Goal: Task Accomplishment & Management: Use online tool/utility

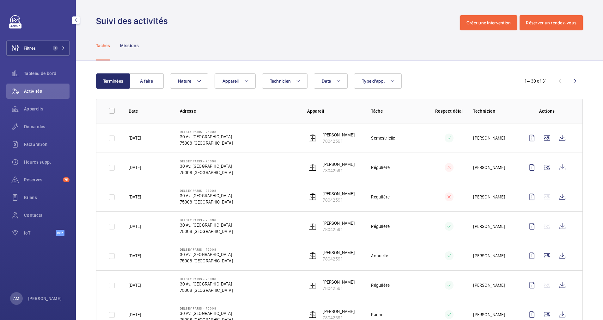
scroll to position [237, 0]
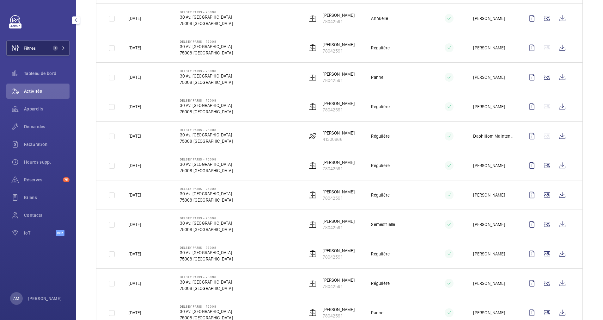
click at [65, 50] on span "1" at bounding box center [57, 48] width 15 height 5
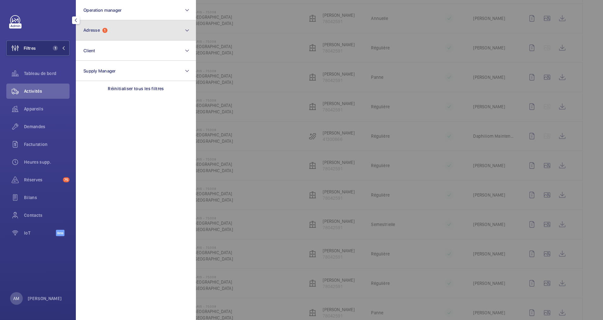
click at [130, 30] on button "Adresse 1" at bounding box center [136, 30] width 120 height 20
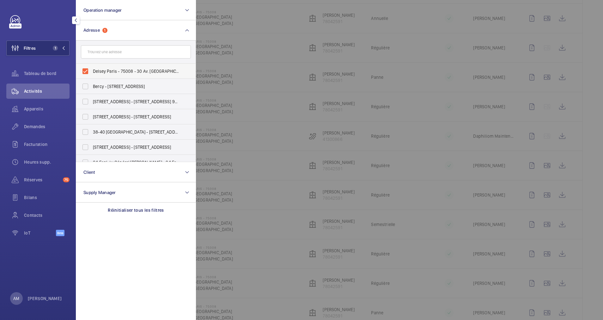
click at [86, 71] on label "Delsey Paris - 75008 - 30 Av. [GEOGRAPHIC_DATA], [GEOGRAPHIC_DATA]" at bounding box center [131, 71] width 110 height 15
click at [86, 71] on input "Delsey Paris - 75008 - 30 Av. [GEOGRAPHIC_DATA], [GEOGRAPHIC_DATA]" at bounding box center [85, 71] width 13 height 13
checkbox input "false"
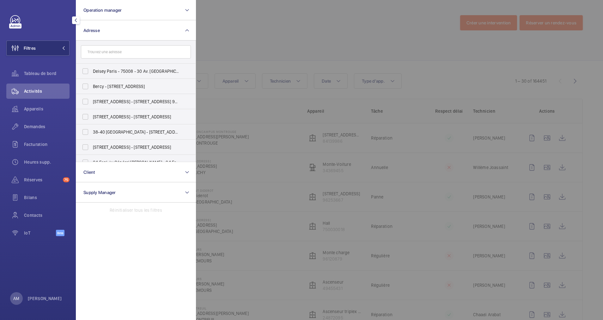
click at [24, 5] on div "Filtres Operation manager Adresse [GEOGRAPHIC_DATA] - 75008 - 30 Av. [GEOGRAPHI…" at bounding box center [38, 160] width 76 height 320
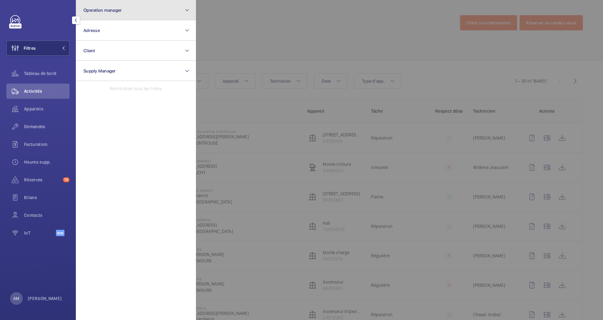
click at [109, 5] on button "Operation manager" at bounding box center [136, 10] width 120 height 20
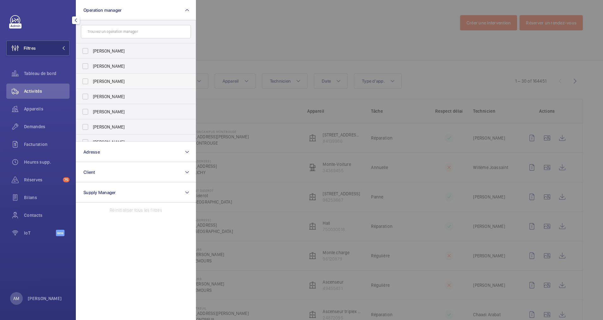
click at [121, 81] on span "[PERSON_NAME]" at bounding box center [136, 81] width 87 height 6
click at [92, 81] on input "[PERSON_NAME]" at bounding box center [85, 81] width 13 height 13
checkbox input "true"
click at [275, 54] on div at bounding box center [497, 160] width 603 height 320
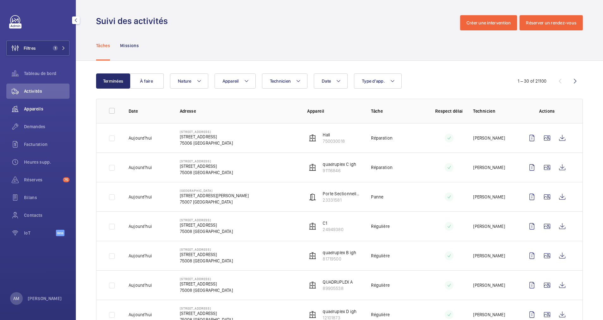
click at [37, 108] on span "Appareils" at bounding box center [47, 109] width 46 height 6
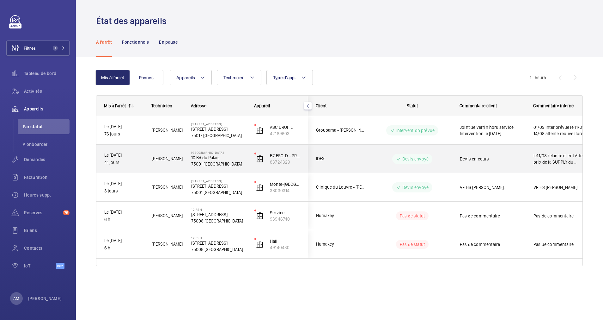
click at [361, 151] on div "IDEX" at bounding box center [336, 159] width 56 height 20
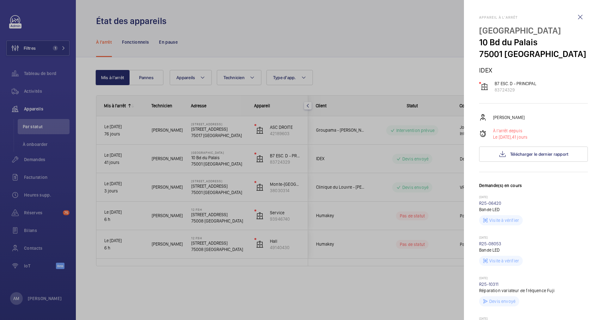
click at [356, 209] on div at bounding box center [301, 160] width 603 height 320
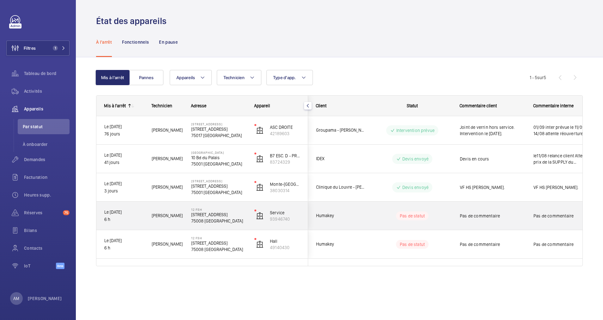
drag, startPoint x: 356, startPoint y: 209, endPoint x: 360, endPoint y: 225, distance: 16.8
click at [360, 225] on div "Humakey" at bounding box center [336, 215] width 56 height 20
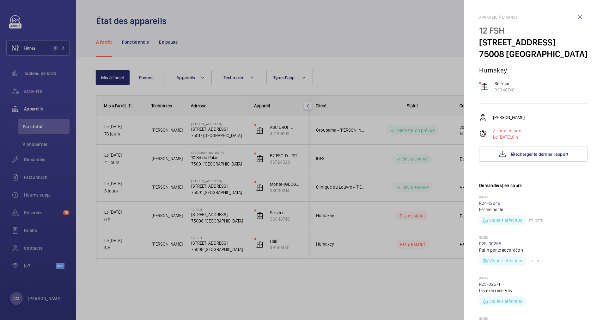
click at [360, 230] on div at bounding box center [301, 160] width 603 height 320
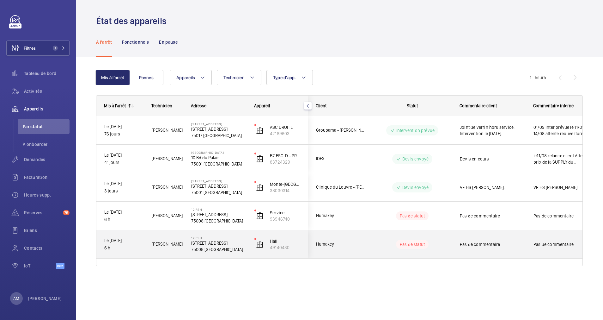
click at [360, 230] on div "Humakey" at bounding box center [336, 244] width 57 height 28
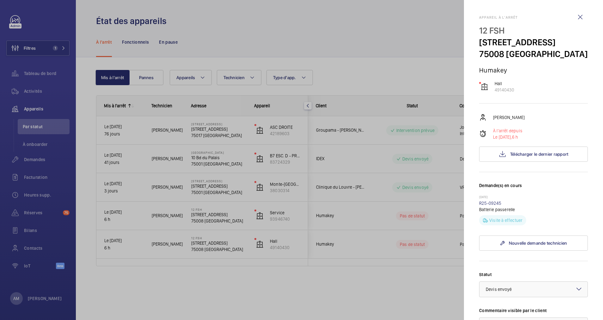
click at [360, 232] on div at bounding box center [301, 160] width 603 height 320
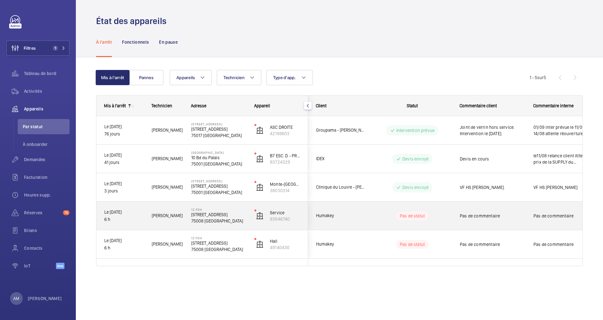
drag, startPoint x: 358, startPoint y: 228, endPoint x: 358, endPoint y: 234, distance: 5.7
click at [358, 234] on div "Groupama - [PERSON_NAME] Intervention prévue Joint de verrin hors service. Inte…" at bounding box center [453, 187] width 291 height 142
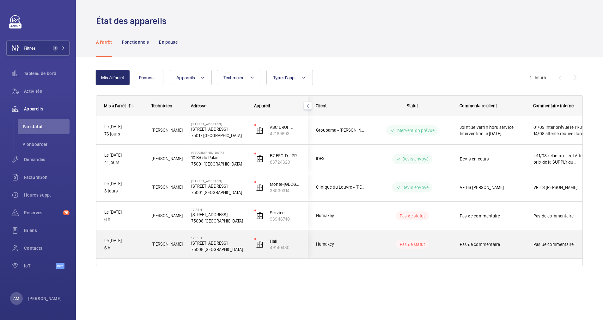
click at [359, 239] on div "Humakey" at bounding box center [336, 244] width 56 height 20
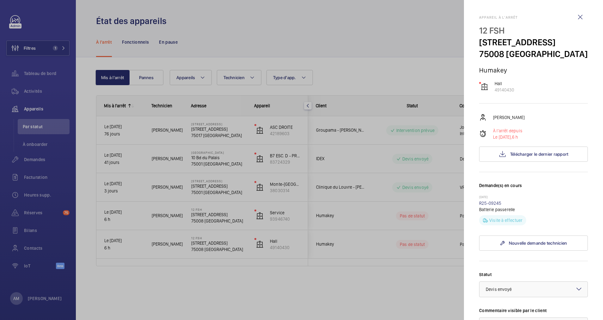
click at [331, 41] on div at bounding box center [301, 160] width 603 height 320
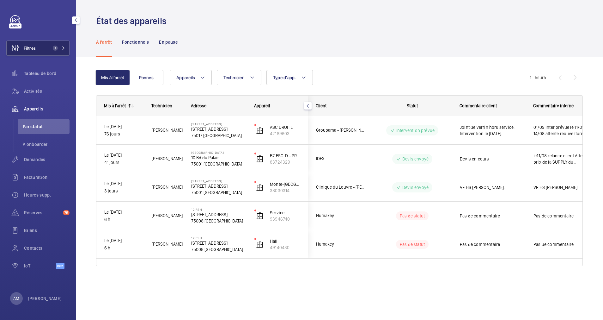
click at [63, 45] on button "Filtres 1" at bounding box center [37, 47] width 63 height 15
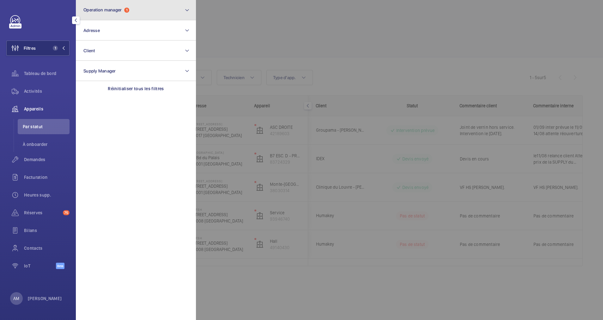
click at [140, 16] on button "Operation manager 1" at bounding box center [136, 10] width 120 height 20
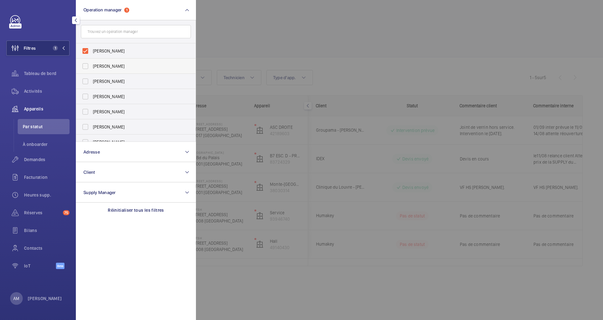
click at [85, 66] on label "[PERSON_NAME]" at bounding box center [131, 65] width 110 height 15
click at [85, 66] on input "[PERSON_NAME]" at bounding box center [85, 66] width 13 height 13
checkbox input "true"
click at [85, 81] on label "[PERSON_NAME]" at bounding box center [131, 81] width 110 height 15
click at [85, 81] on input "[PERSON_NAME]" at bounding box center [85, 81] width 13 height 13
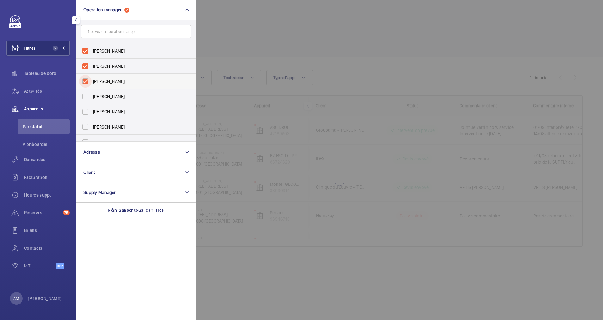
checkbox input "true"
click at [85, 99] on label "[PERSON_NAME]" at bounding box center [131, 96] width 110 height 15
click at [85, 99] on input "[PERSON_NAME]" at bounding box center [85, 96] width 13 height 13
checkbox input "true"
click at [82, 116] on label "[PERSON_NAME]" at bounding box center [131, 111] width 110 height 15
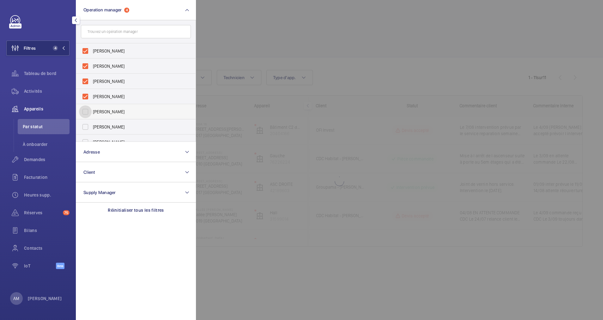
click at [82, 116] on input "[PERSON_NAME]" at bounding box center [85, 111] width 13 height 13
checkbox input "true"
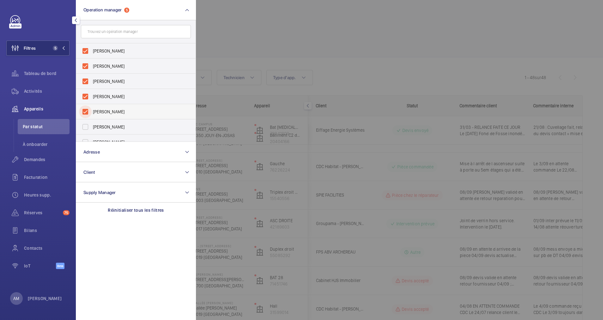
scroll to position [23, 0]
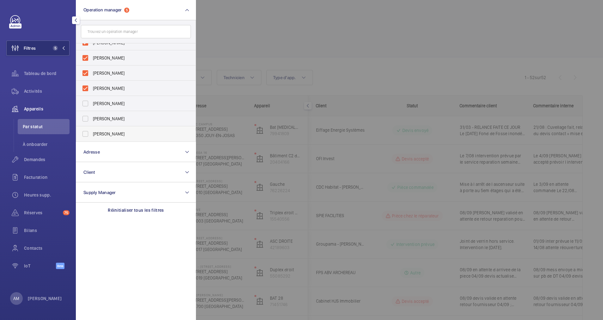
click at [88, 133] on label "[PERSON_NAME]" at bounding box center [131, 133] width 110 height 15
click at [88, 133] on input "[PERSON_NAME]" at bounding box center [85, 133] width 13 height 13
checkbox input "true"
click at [31, 89] on span "Activités" at bounding box center [47, 91] width 46 height 6
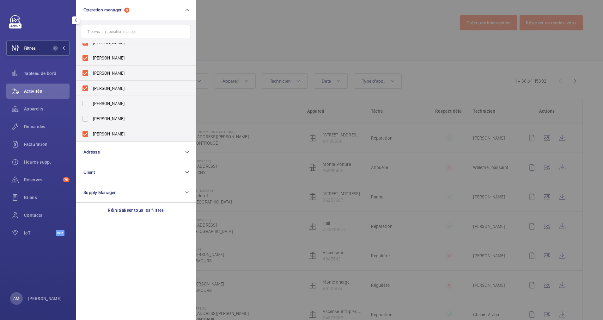
click at [241, 44] on div at bounding box center [497, 160] width 603 height 320
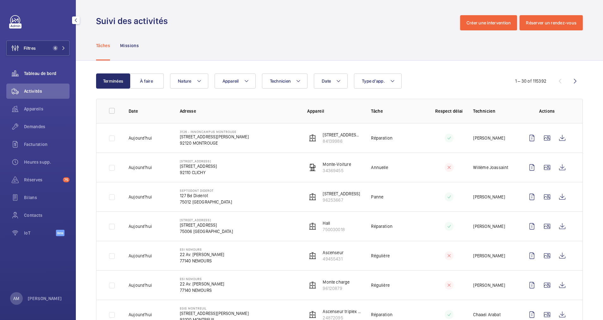
click at [35, 69] on div "Tableau de bord" at bounding box center [37, 73] width 63 height 15
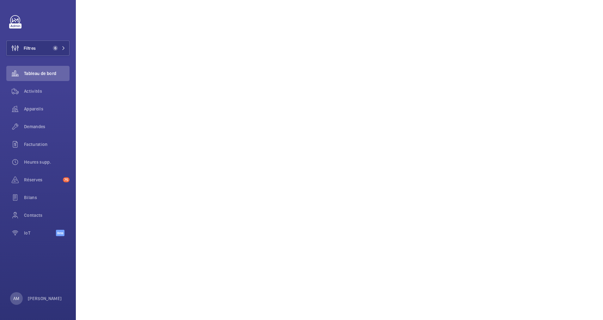
scroll to position [76, 0]
click at [57, 46] on span "6" at bounding box center [54, 48] width 8 height 5
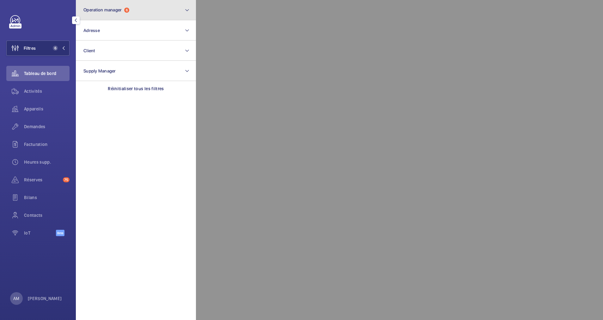
click at [146, 3] on button "Operation manager 6" at bounding box center [136, 10] width 120 height 20
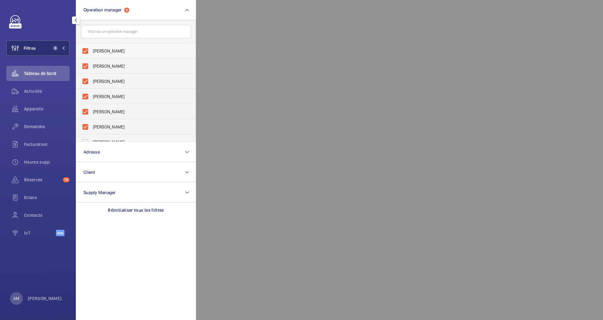
click at [92, 50] on label "[PERSON_NAME]" at bounding box center [131, 50] width 110 height 15
click at [92, 50] on input "[PERSON_NAME]" at bounding box center [85, 51] width 13 height 13
checkbox input "false"
click at [84, 68] on label "[PERSON_NAME]" at bounding box center [131, 65] width 110 height 15
click at [84, 68] on input "[PERSON_NAME]" at bounding box center [85, 66] width 13 height 13
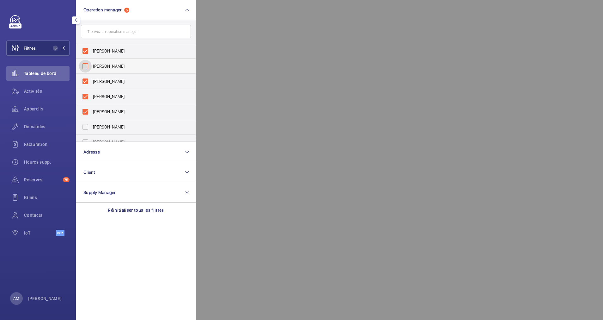
checkbox input "false"
click at [84, 68] on label "[PERSON_NAME]" at bounding box center [131, 65] width 110 height 15
click at [84, 68] on input "[PERSON_NAME]" at bounding box center [85, 66] width 13 height 13
checkbox input "false"
click at [84, 68] on label "[PERSON_NAME]" at bounding box center [131, 65] width 110 height 15
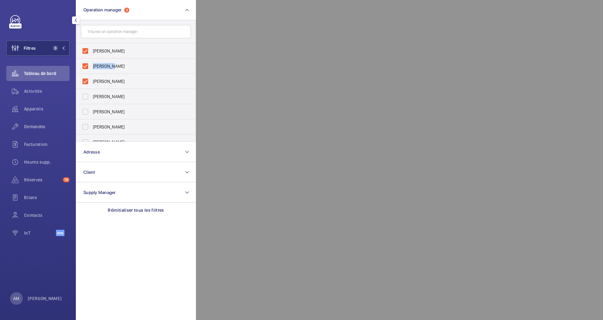
click at [84, 68] on input "[PERSON_NAME]" at bounding box center [85, 66] width 13 height 13
checkbox input "false"
click at [84, 68] on label "[PERSON_NAME]" at bounding box center [131, 65] width 110 height 15
click at [84, 68] on input "[PERSON_NAME]" at bounding box center [85, 66] width 13 height 13
checkbox input "false"
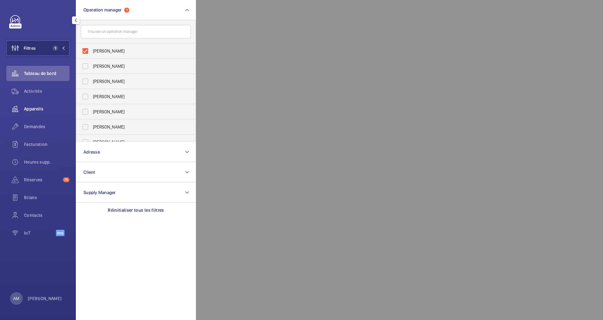
click at [36, 108] on span "Appareils" at bounding box center [47, 109] width 46 height 6
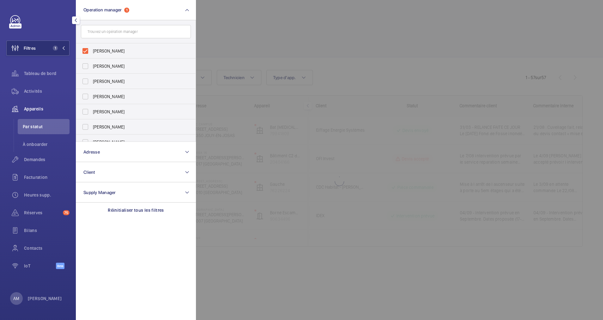
click at [308, 19] on div at bounding box center [497, 160] width 603 height 320
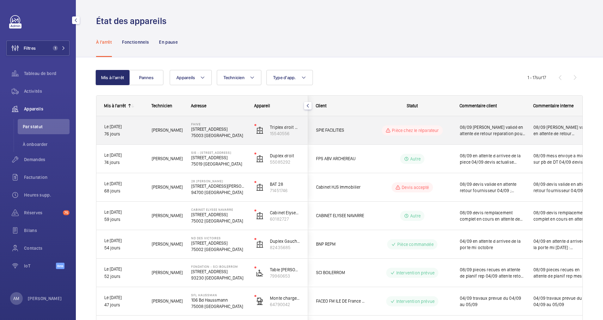
click at [209, 137] on p "75003 [GEOGRAPHIC_DATA]" at bounding box center [218, 135] width 55 height 6
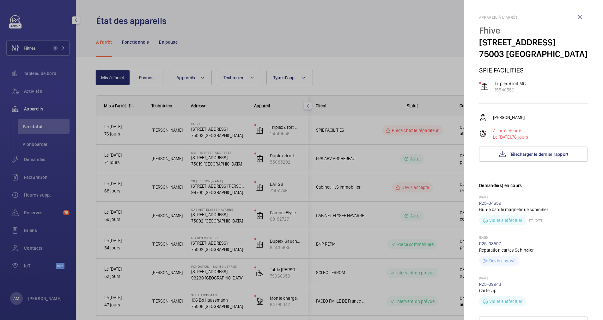
click at [551, 24] on div "Appareil à l'arrêt Fhive [STREET_ADDRESS] FACILITIES Triplex droit MC 15540556 …" at bounding box center [533, 289] width 109 height 549
click at [517, 160] on button "Télécharger le dernier rapport" at bounding box center [533, 153] width 109 height 15
click at [503, 93] on p "15540556" at bounding box center [510, 90] width 31 height 6
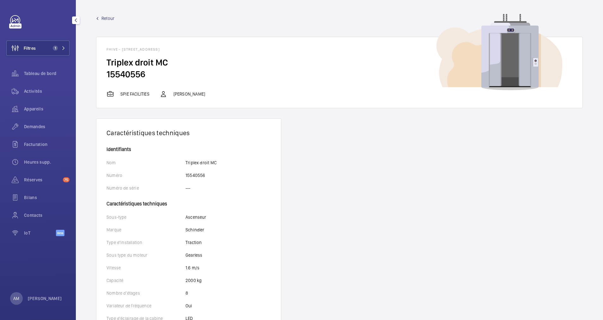
click at [106, 17] on span "Retour" at bounding box center [107, 18] width 13 height 6
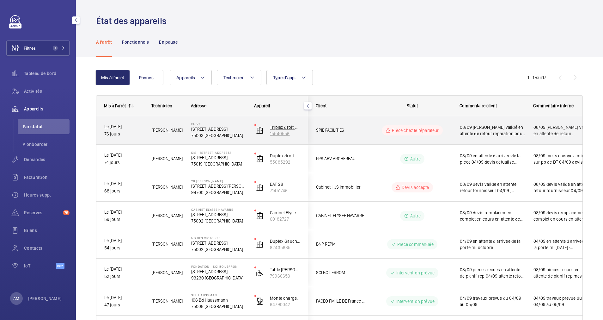
click at [283, 125] on p "Triplex droit MC" at bounding box center [285, 127] width 30 height 6
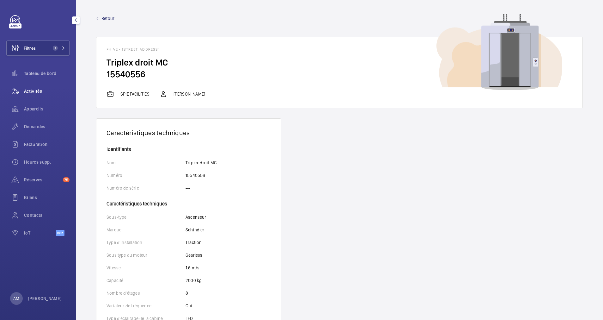
click at [36, 91] on span "Activités" at bounding box center [47, 91] width 46 height 6
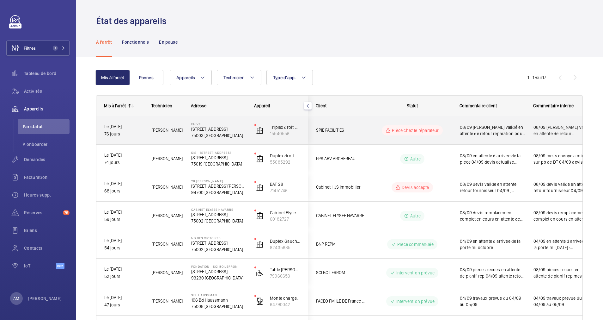
click at [159, 130] on span "[PERSON_NAME]" at bounding box center [167, 129] width 31 height 7
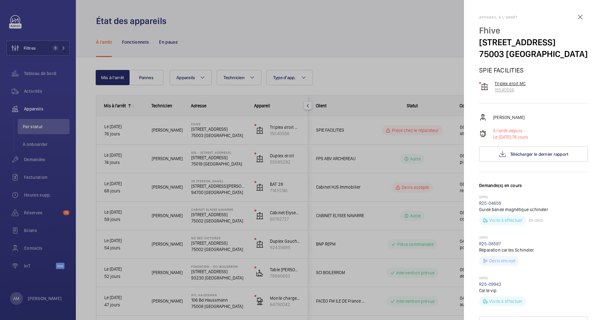
click at [513, 93] on p "15540556" at bounding box center [510, 90] width 31 height 6
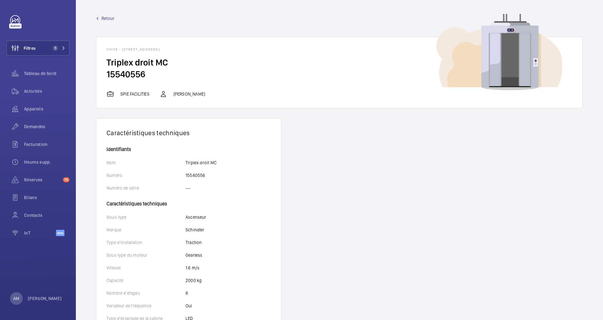
click at [109, 20] on span "Retour" at bounding box center [107, 18] width 13 height 6
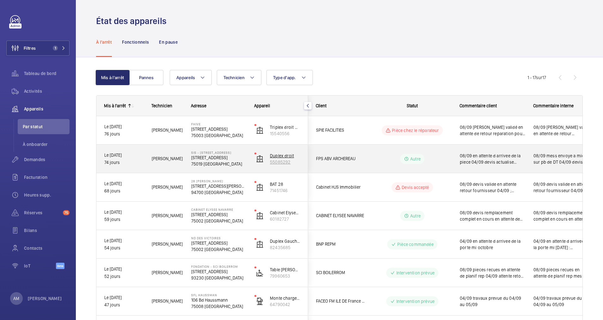
click at [287, 153] on p "Duplex droit" at bounding box center [285, 155] width 30 height 6
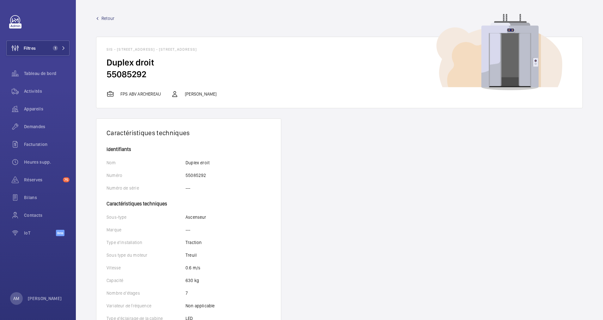
click at [103, 17] on span "Retour" at bounding box center [107, 18] width 13 height 6
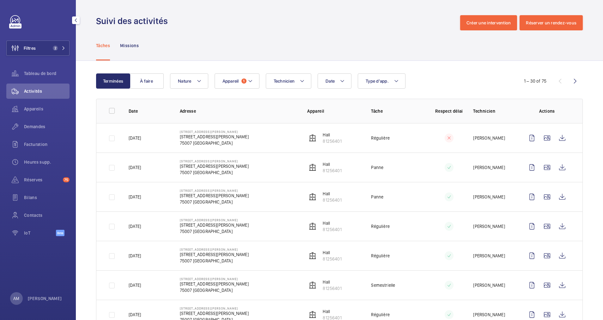
click at [60, 42] on button "Filtres 2" at bounding box center [37, 47] width 63 height 15
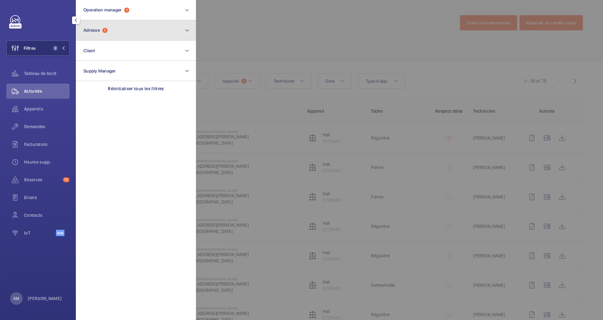
click at [107, 28] on span "Adresse 1" at bounding box center [95, 29] width 24 height 5
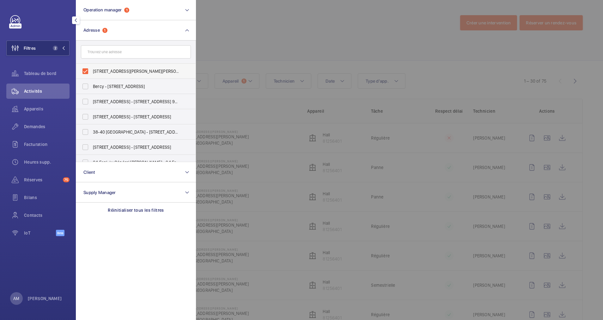
click at [83, 71] on label "13 Rue Jean Nicot - 13 Rue Jean Nicot, 75007 PARIS, PARIS 75007" at bounding box center [131, 71] width 110 height 15
click at [83, 71] on input "13 Rue Jean Nicot - 13 Rue Jean Nicot, 75007 PARIS, PARIS 75007" at bounding box center [85, 71] width 13 height 13
checkbox input "false"
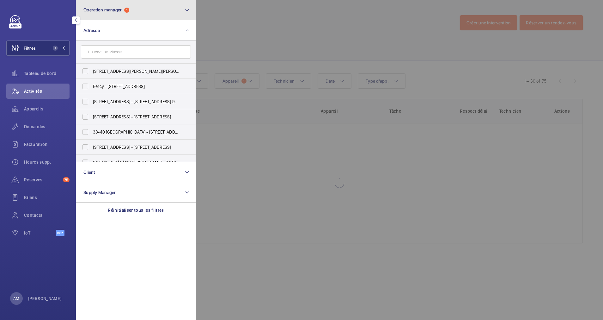
click at [140, 13] on button "Operation manager 1" at bounding box center [136, 10] width 120 height 20
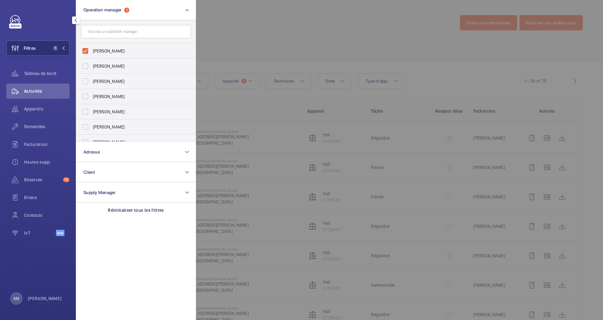
click at [228, 41] on div at bounding box center [497, 160] width 603 height 320
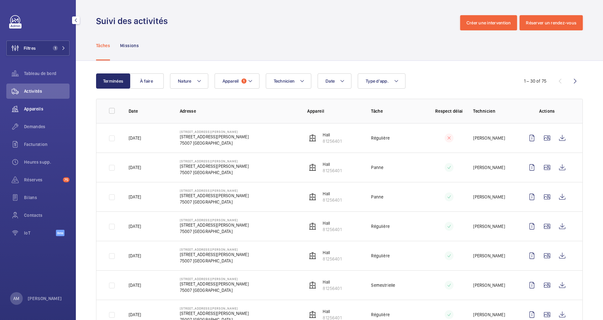
click at [37, 109] on span "Appareils" at bounding box center [47, 109] width 46 height 6
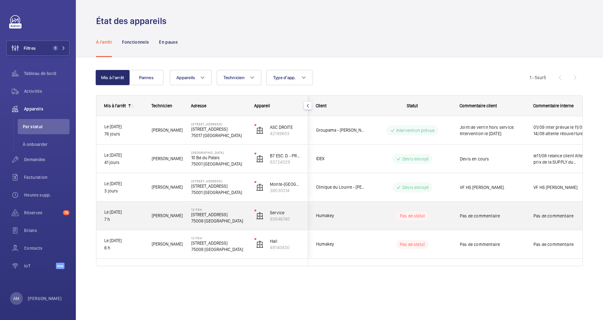
click at [335, 213] on span "Humakey" at bounding box center [340, 215] width 49 height 7
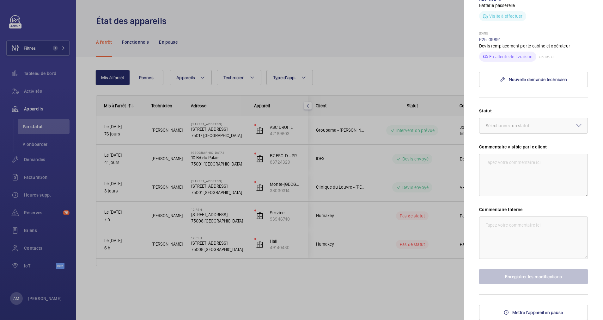
scroll to position [377, 0]
click at [505, 175] on textarea at bounding box center [533, 175] width 109 height 42
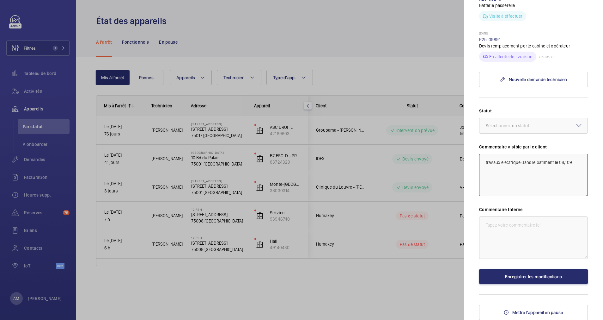
click at [487, 162] on textarea "travaux electrique dans le batiment le 08/ 09" at bounding box center [533, 175] width 109 height 42
drag, startPoint x: 484, startPoint y: 162, endPoint x: 592, endPoint y: 149, distance: 108.6
click at [592, 149] on mat-sidenav "Appareil à l'arrêt 12 FSH 12 Rue du Faubourg Saint-Honoré 75008 PARIS Humakey S…" at bounding box center [533, 160] width 139 height 320
type textarea "Travaux electrique dans le batiment le 08/ 09"
click at [488, 219] on textarea at bounding box center [533, 237] width 109 height 42
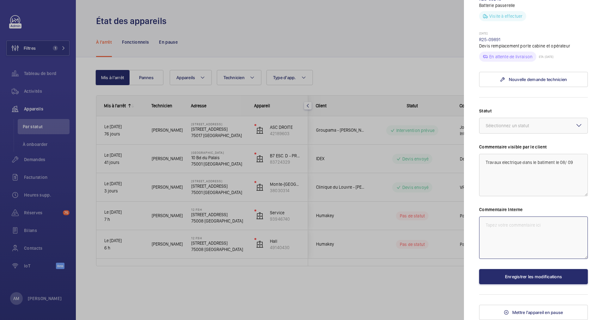
paste textarea "Travaux electrique dans le batiment le 08/ 09"
type textarea "Travaux electrique dans le batiment le 08/ 09"
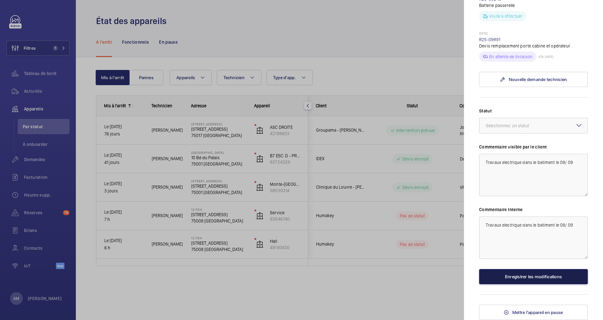
click at [508, 276] on button "Enregistrer les modifications" at bounding box center [533, 276] width 109 height 15
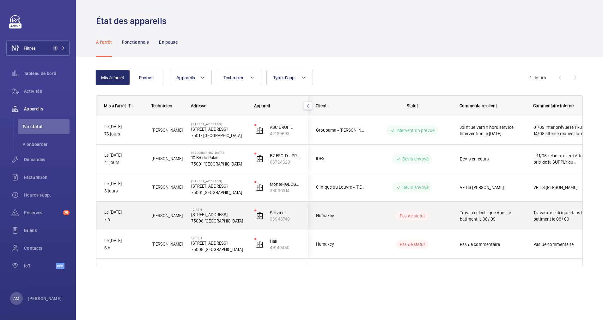
click at [472, 217] on span "Travaux electrique dans le batiment le 08/ 09" at bounding box center [492, 215] width 65 height 13
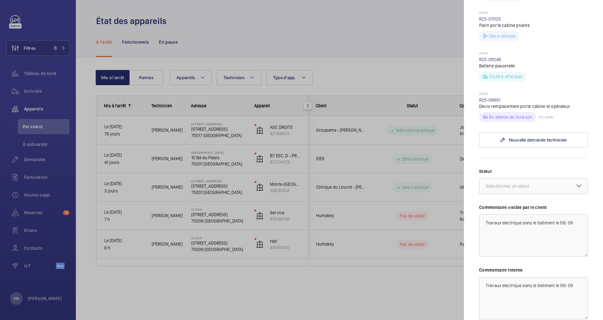
scroll to position [306, 0]
click at [532, 188] on div "Sélectionnez un statut" at bounding box center [515, 185] width 59 height 6
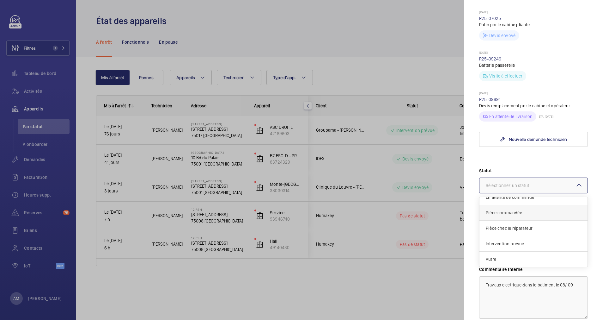
click at [515, 266] on div "Autre" at bounding box center [533, 258] width 108 height 15
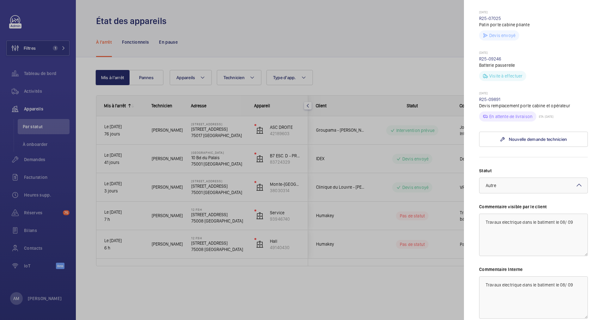
scroll to position [377, 0]
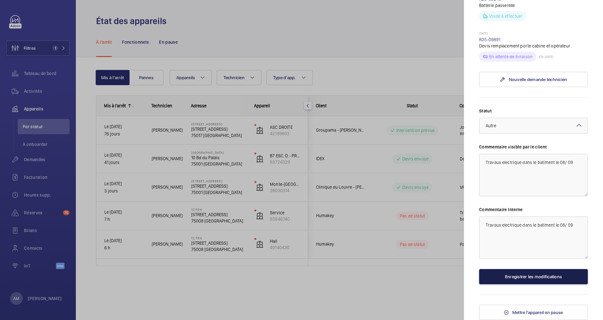
click at [515, 281] on button "Enregistrer les modifications" at bounding box center [533, 276] width 109 height 15
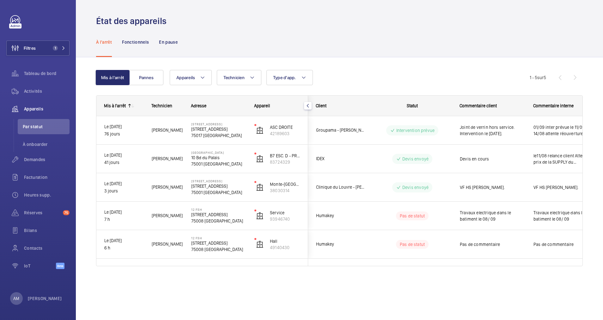
scroll to position [0, 0]
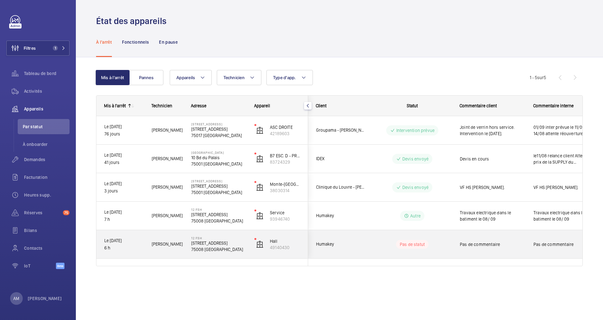
click at [486, 248] on div "Pas de commentaire" at bounding box center [492, 244] width 65 height 15
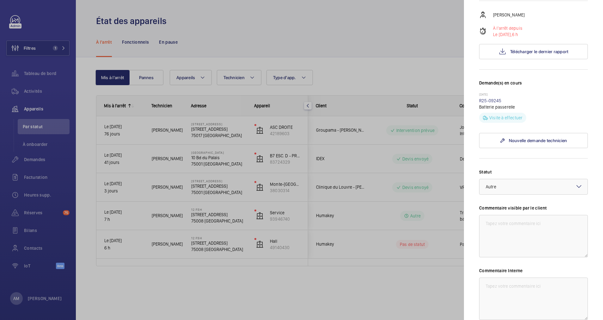
scroll to position [106, 0]
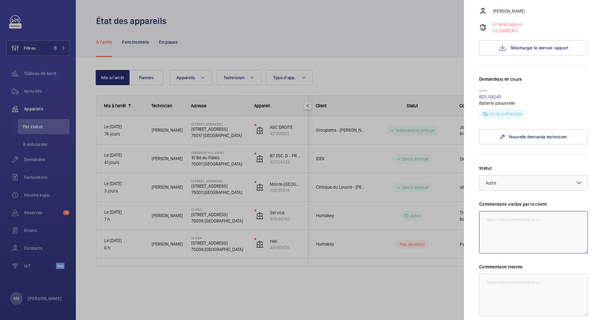
click at [533, 242] on textarea at bounding box center [533, 232] width 109 height 42
paste textarea "Travaux electrique dans le batiment le 08/ 09"
type textarea "Travaux electrique dans le batiment le 08/ 09"
click at [497, 290] on textarea at bounding box center [533, 294] width 109 height 42
paste textarea "Travaux electrique dans le batiment le 08/ 09"
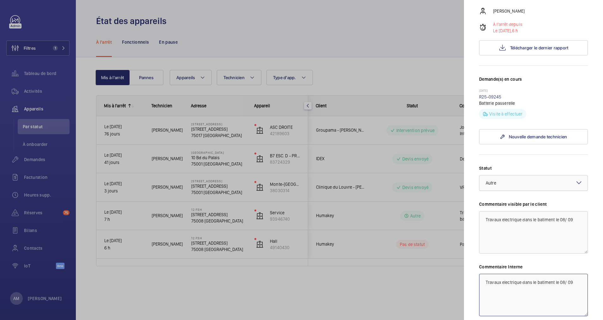
scroll to position [175, 0]
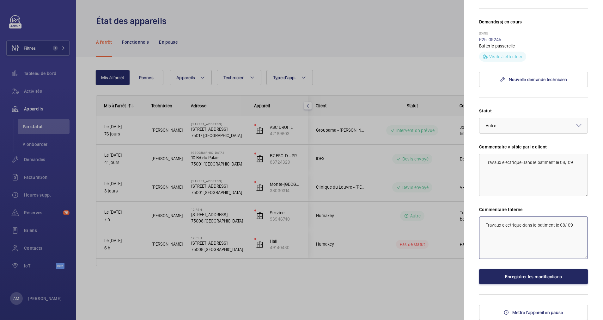
type textarea "Travaux electrique dans le batiment le 08/ 09"
click at [516, 274] on button "Enregistrer les modifications" at bounding box center [533, 276] width 109 height 15
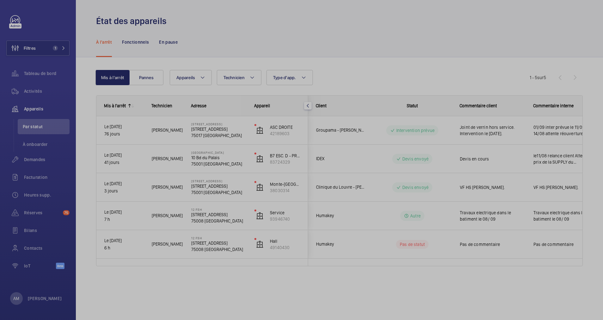
scroll to position [0, 0]
